Goal: Information Seeking & Learning: Learn about a topic

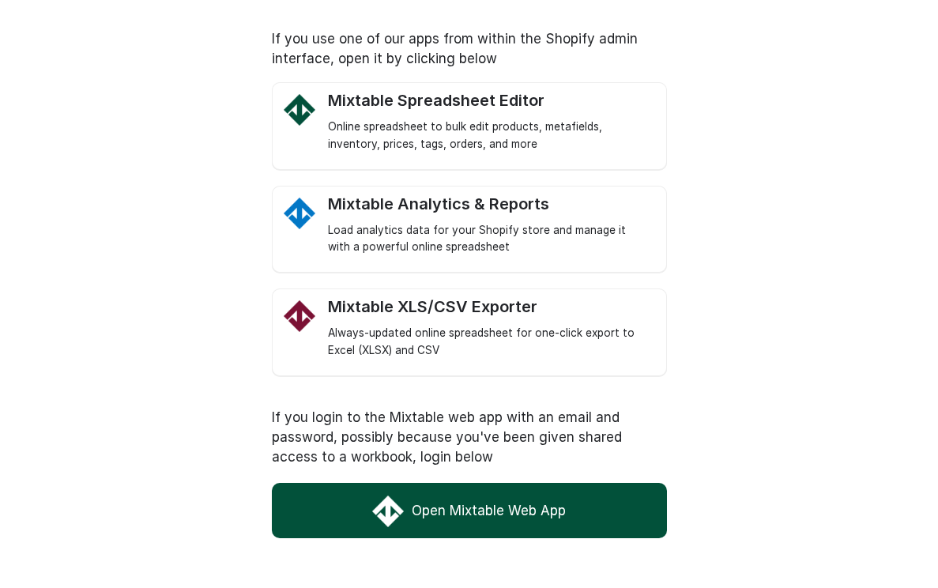
click at [538, 509] on link "Open Mixtable Web App" at bounding box center [469, 510] width 395 height 55
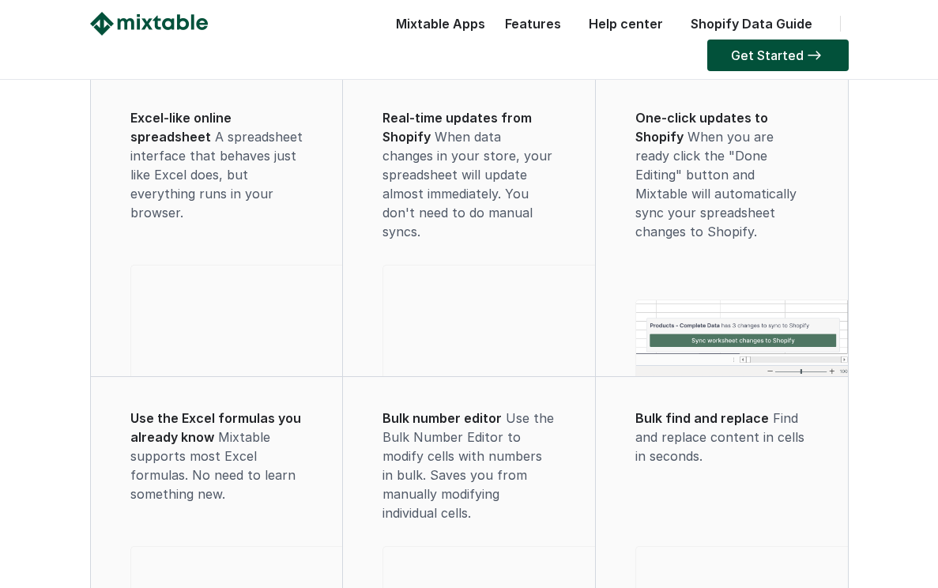
scroll to position [980, 0]
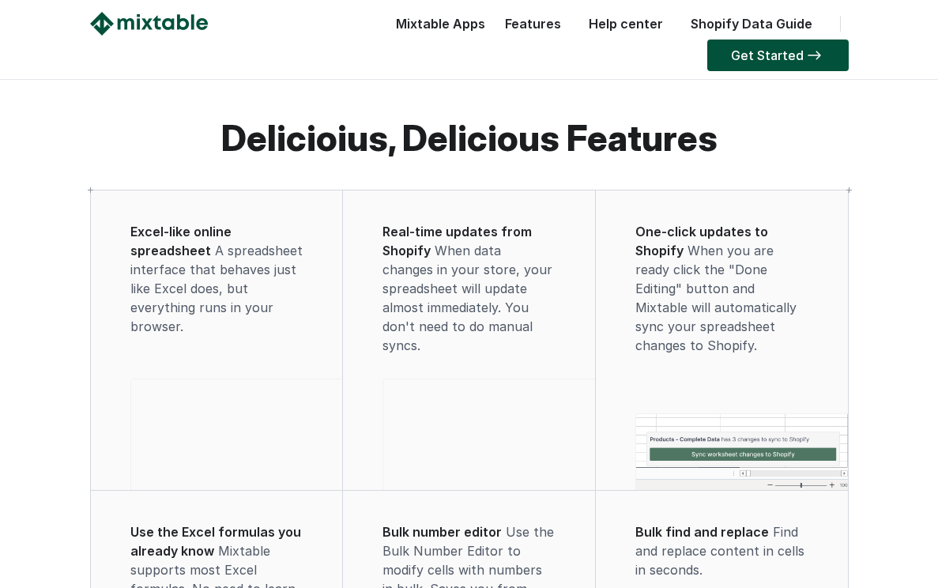
click at [489, 36] on div "Features" at bounding box center [529, 28] width 80 height 32
click at [497, 29] on link "Features" at bounding box center [533, 24] width 72 height 16
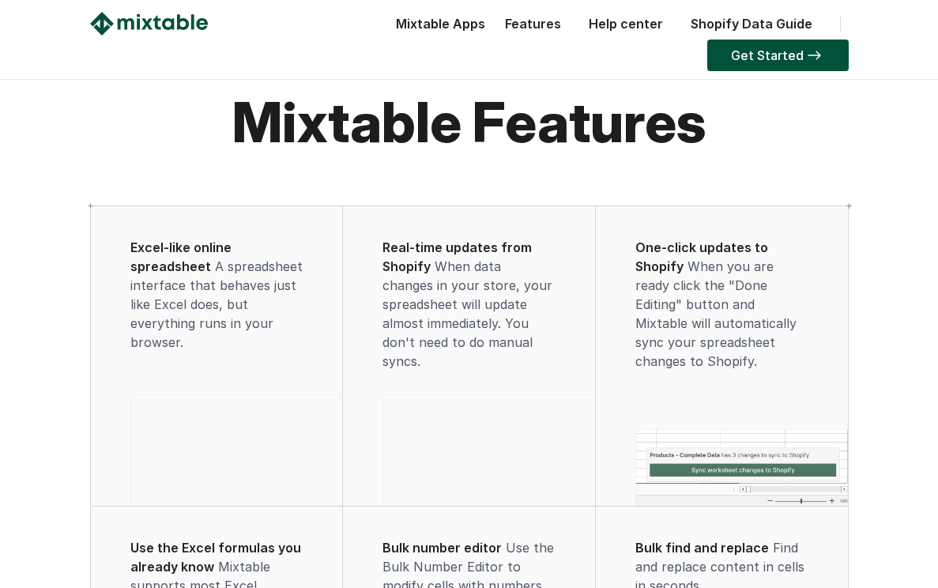
click at [388, 25] on div "Mixtable Apps Spreadsheet Editor Mixtable's spreadsheet is the most powerful bu…" at bounding box center [436, 28] width 97 height 32
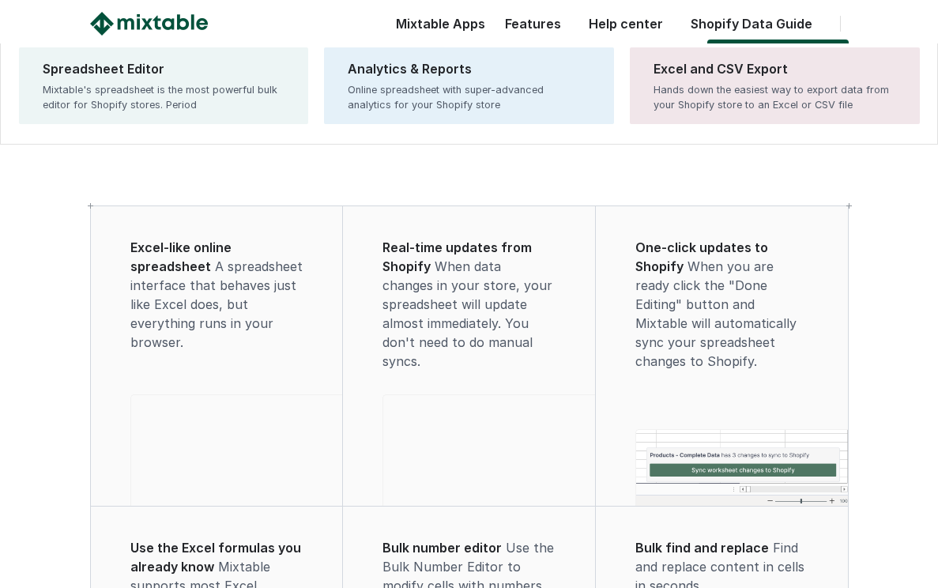
click at [388, 21] on div "Mixtable Apps Spreadsheet Editor Mixtable's spreadsheet is the most powerful bu…" at bounding box center [436, 28] width 97 height 32
click at [388, 23] on div "Mixtable Apps Spreadsheet Editor Mixtable's spreadsheet is the most powerful bu…" at bounding box center [436, 28] width 97 height 32
click at [388, 29] on div "Mixtable Apps Spreadsheet Editor Mixtable's spreadsheet is the most powerful bu…" at bounding box center [436, 28] width 97 height 32
click at [388, 19] on div "Mixtable Apps Spreadsheet Editor Mixtable's spreadsheet is the most powerful bu…" at bounding box center [436, 28] width 97 height 32
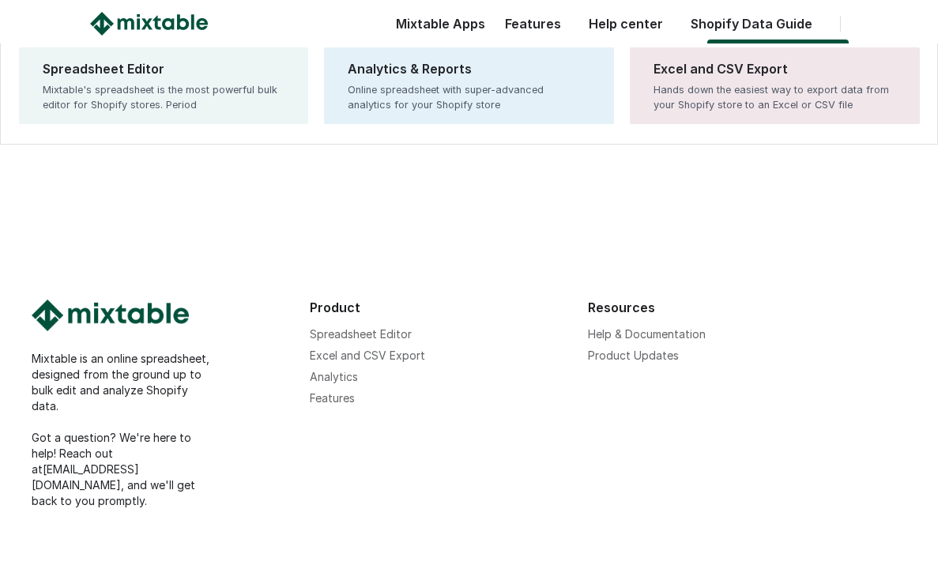
scroll to position [1545, 0]
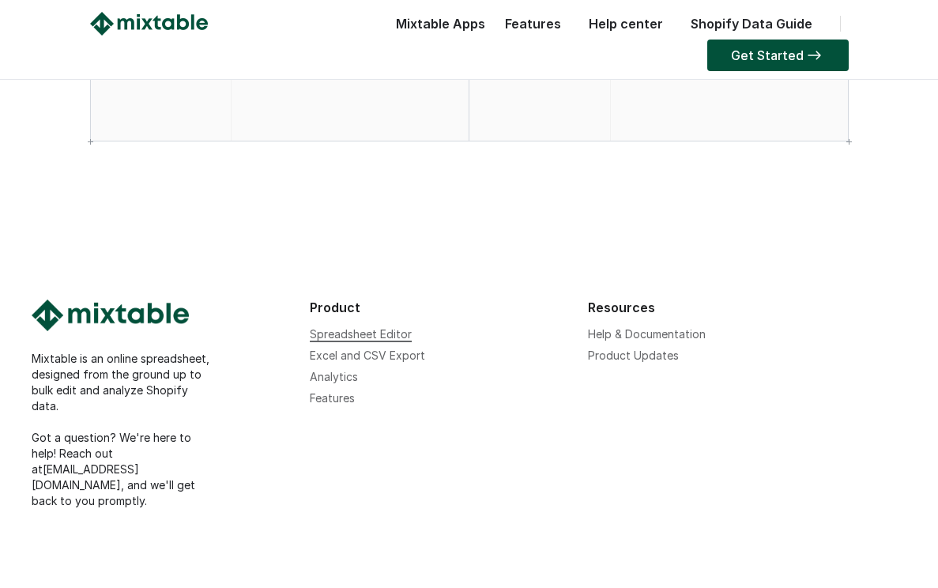
click at [399, 341] on link "Spreadsheet Editor" at bounding box center [361, 333] width 102 height 13
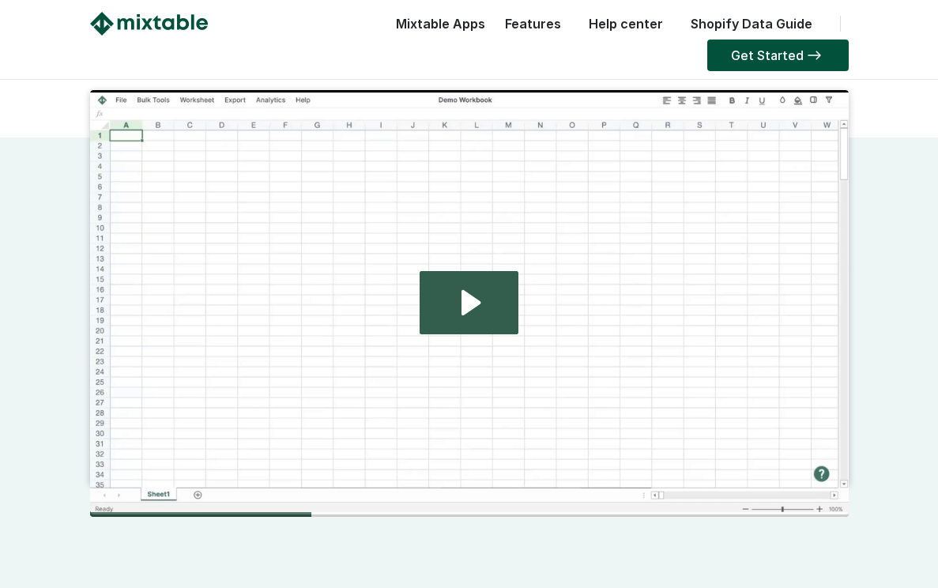
scroll to position [189, 0]
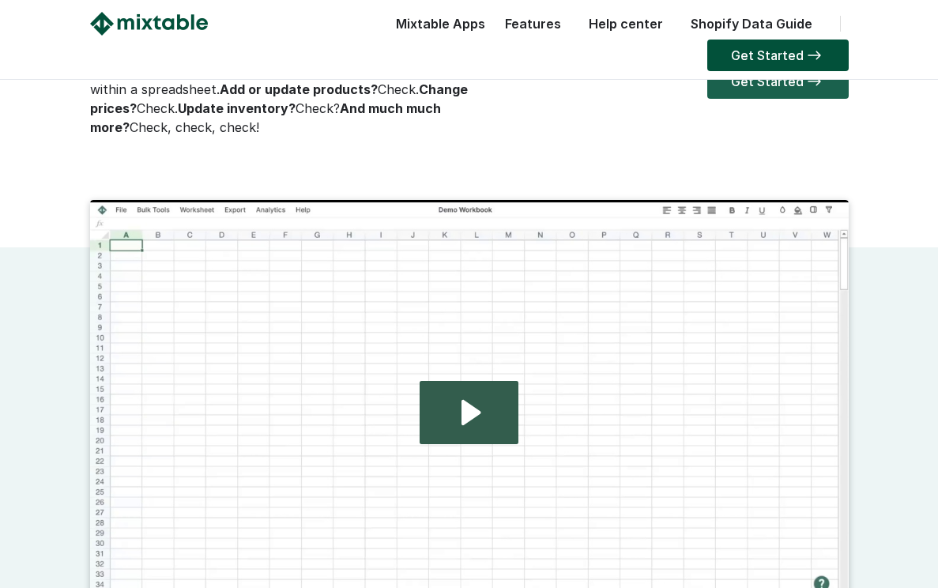
click at [790, 87] on link "Get Started" at bounding box center [779, 81] width 142 height 35
